Goal: Transaction & Acquisition: Purchase product/service

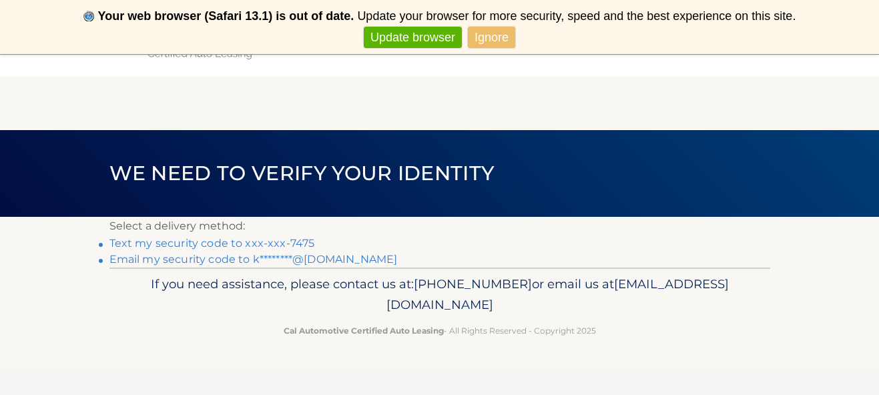
click at [256, 242] on link "Text my security code to xxx-xxx-7475" at bounding box center [213, 243] width 206 height 13
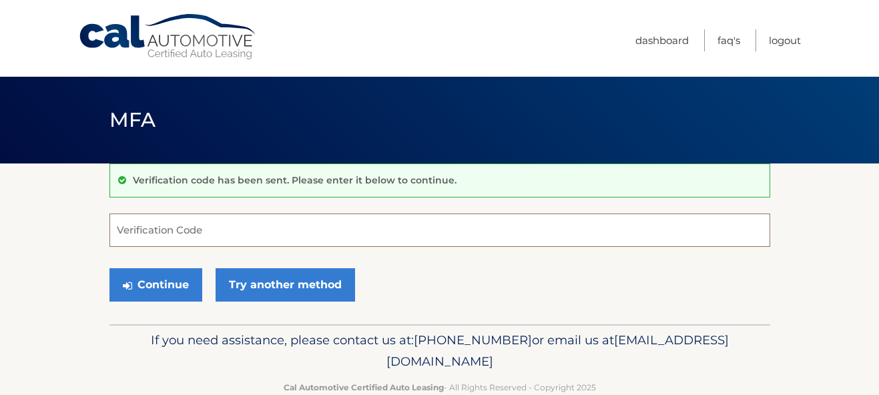
click at [321, 235] on input "Verification Code" at bounding box center [440, 230] width 661 height 33
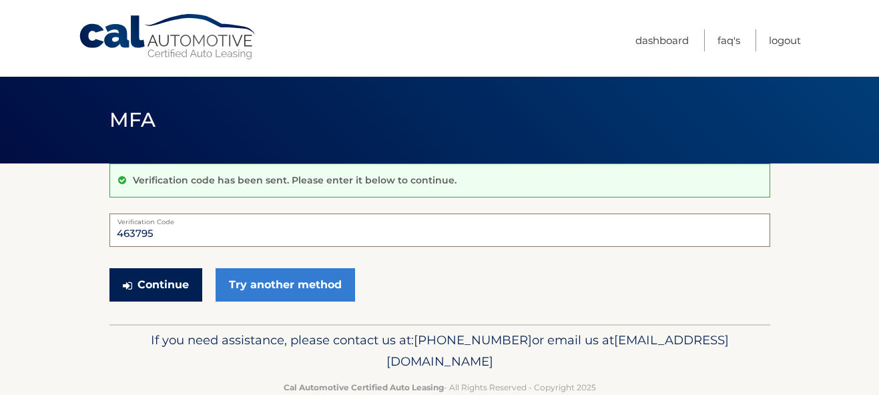
type input "463795"
click at [161, 291] on button "Continue" at bounding box center [156, 284] width 93 height 33
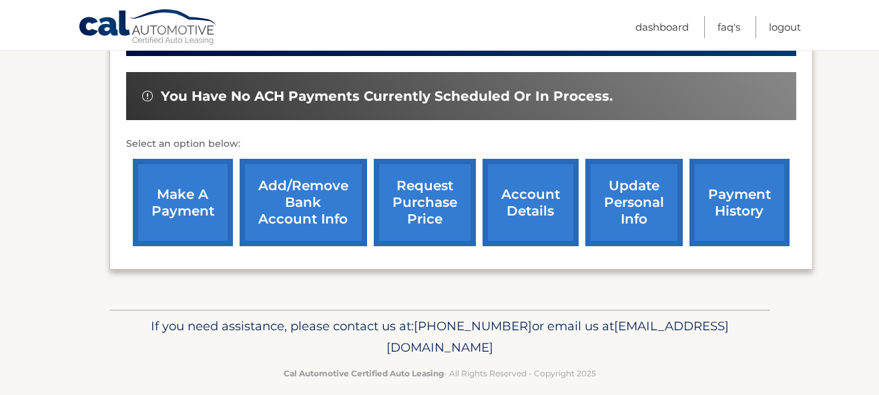
scroll to position [417, 0]
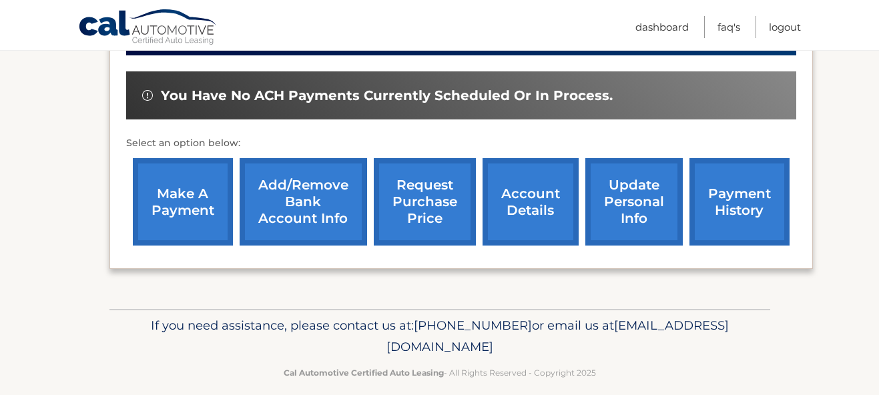
click at [734, 208] on link "payment history" at bounding box center [740, 201] width 100 height 87
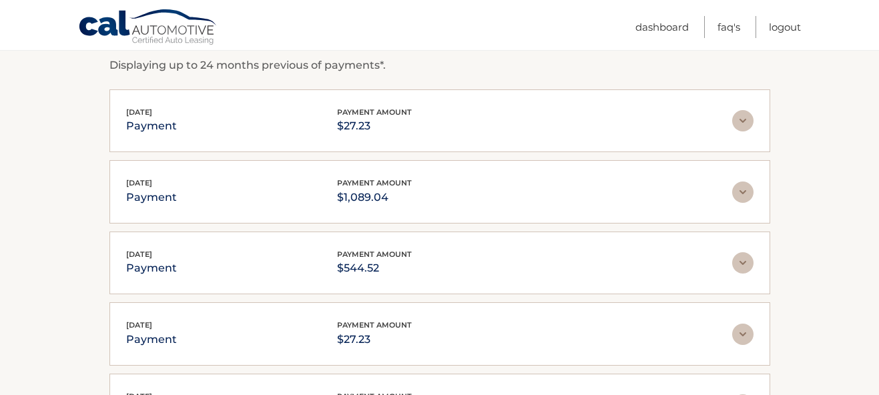
scroll to position [198, 0]
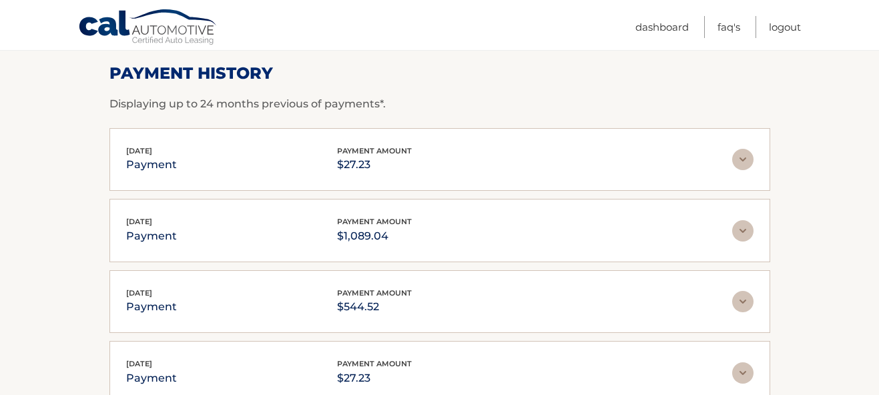
click at [745, 234] on img at bounding box center [743, 230] width 21 height 21
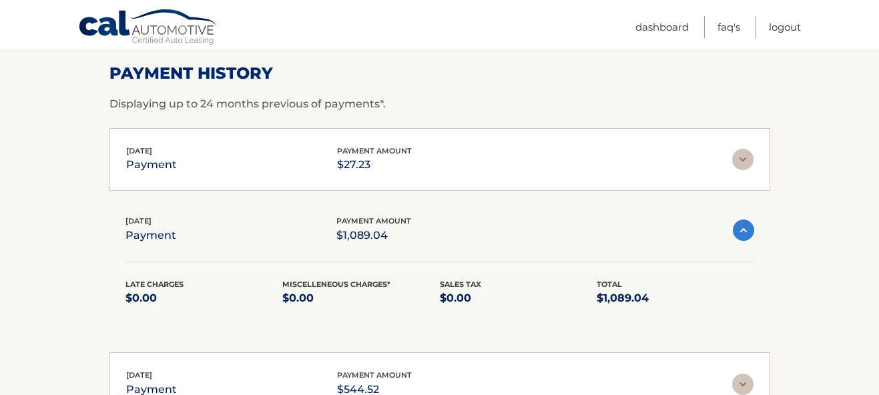
click at [743, 230] on img at bounding box center [743, 230] width 21 height 21
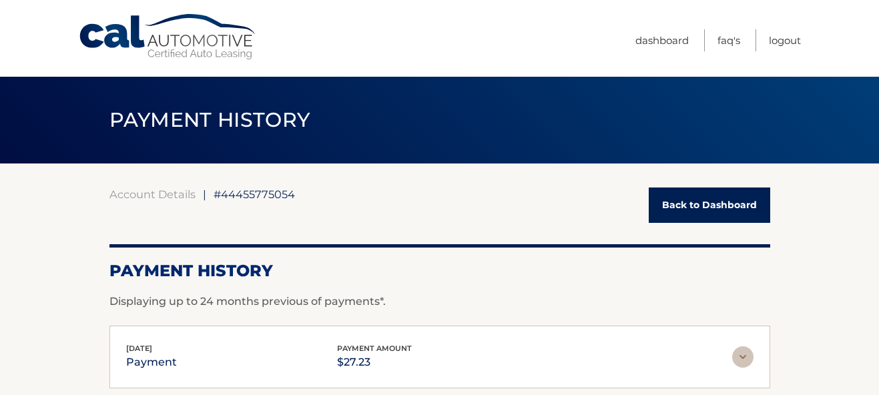
scroll to position [0, 0]
click at [702, 211] on link "Back to Dashboard" at bounding box center [710, 205] width 122 height 35
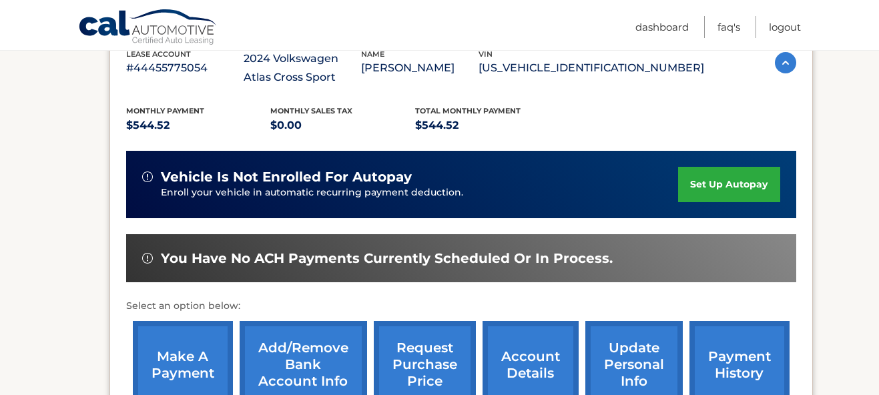
scroll to position [373, 0]
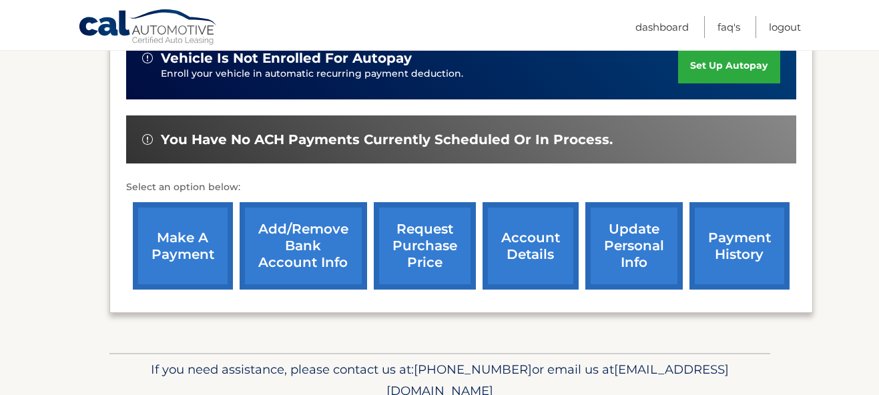
click at [184, 258] on link "make a payment" at bounding box center [183, 245] width 100 height 87
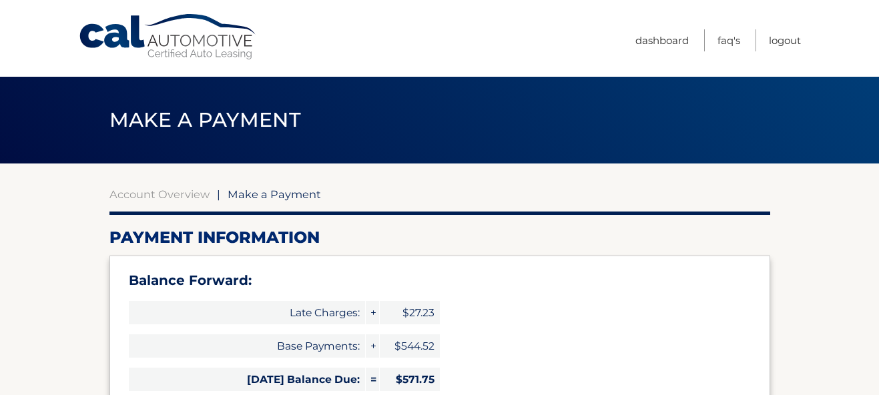
type input "1116.27"
select select "Y2IxZmFjZjctMDgzYy00NzQ1LTgzMmQtODRmZjcwM2QyYjM1"
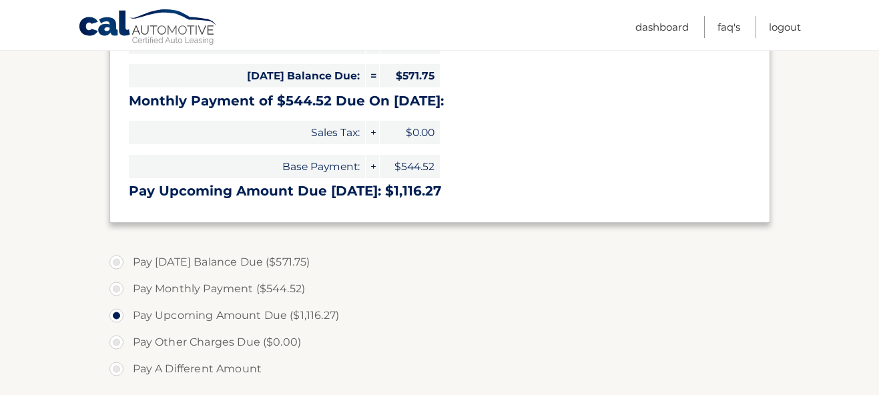
scroll to position [307, 0]
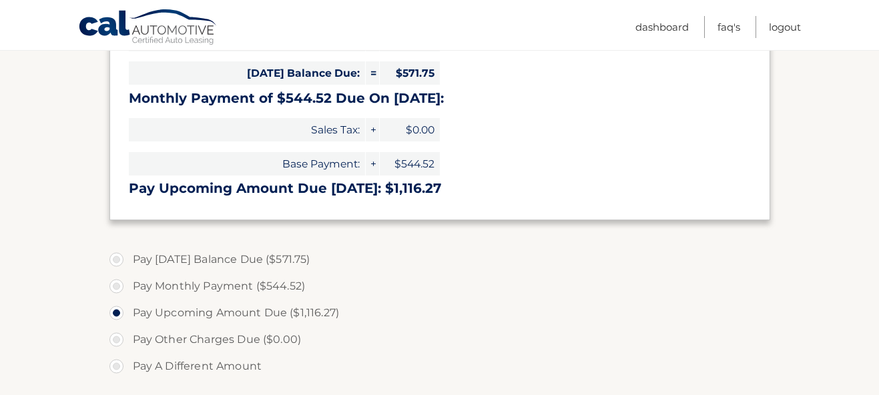
click at [116, 256] on label "Pay Today's Balance Due ($571.75)" at bounding box center [440, 259] width 661 height 27
click at [116, 256] on input "Pay Today's Balance Due ($571.75)" at bounding box center [121, 256] width 13 height 21
radio input "true"
type input "571.75"
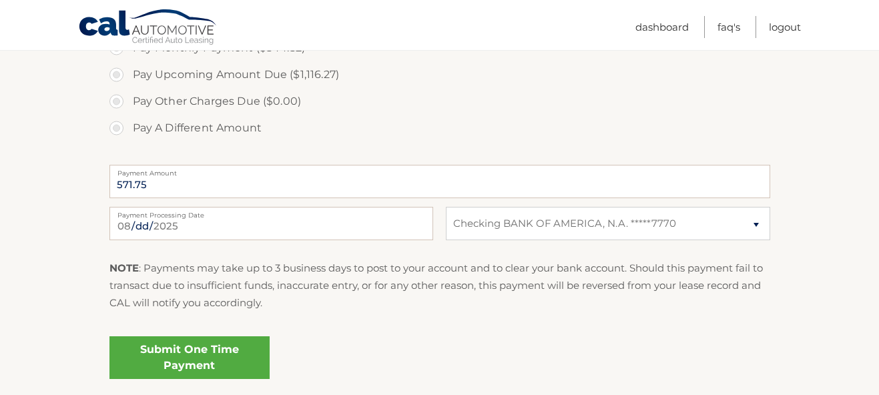
scroll to position [546, 0]
click at [192, 351] on link "Submit One Time Payment" at bounding box center [190, 357] width 160 height 43
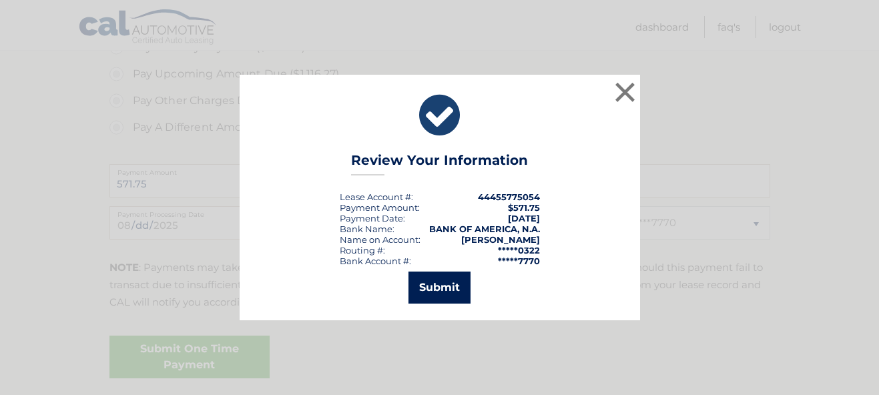
click at [434, 285] on button "Submit" at bounding box center [440, 288] width 62 height 32
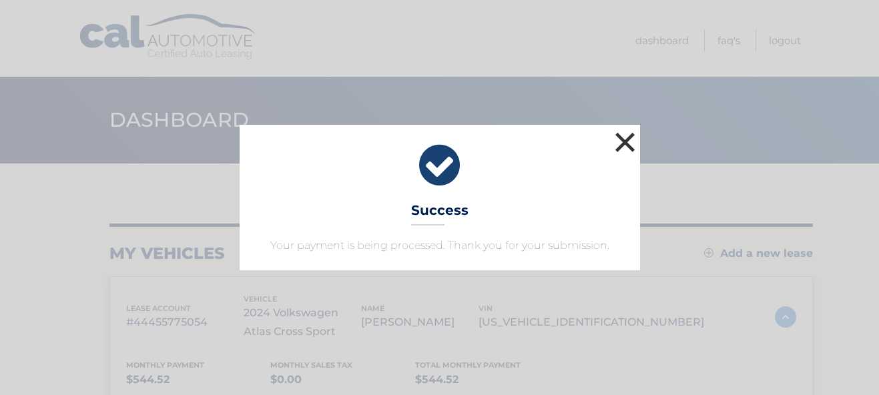
click at [623, 140] on button "×" at bounding box center [625, 142] width 27 height 27
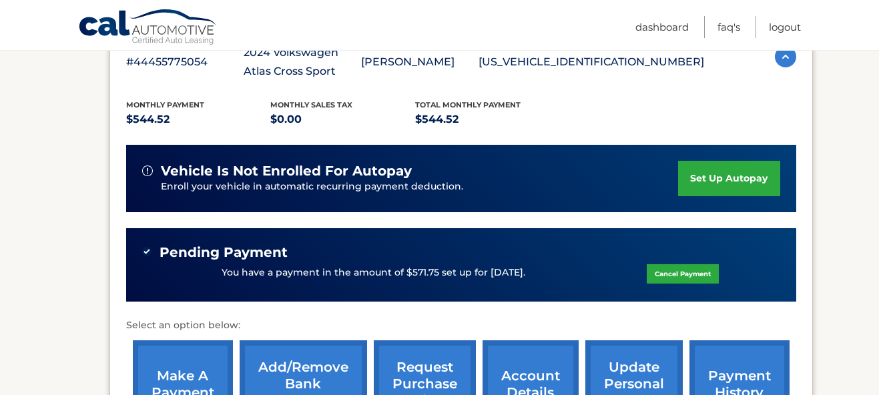
scroll to position [272, 0]
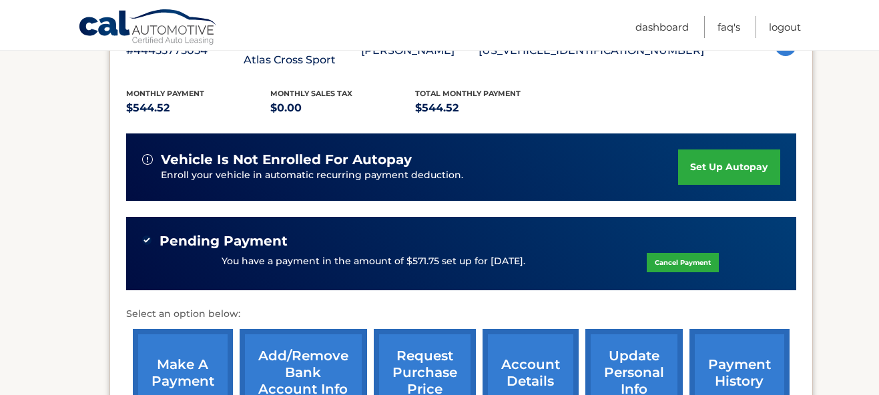
click at [722, 354] on link "payment history" at bounding box center [740, 372] width 100 height 87
